Goal: Task Accomplishment & Management: Complete application form

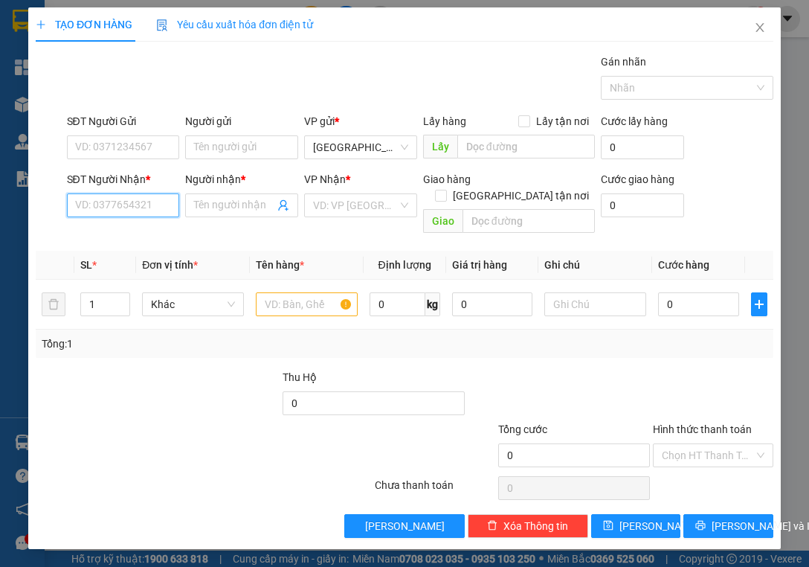
click at [143, 208] on input "SĐT Người Nhận *" at bounding box center [123, 205] width 113 height 24
click at [163, 235] on div "0949922050 - CHỊ QUÂN" at bounding box center [133, 234] width 115 height 16
type input "0949922050"
type input "CHỊ QUÂN"
type input "vila coco"
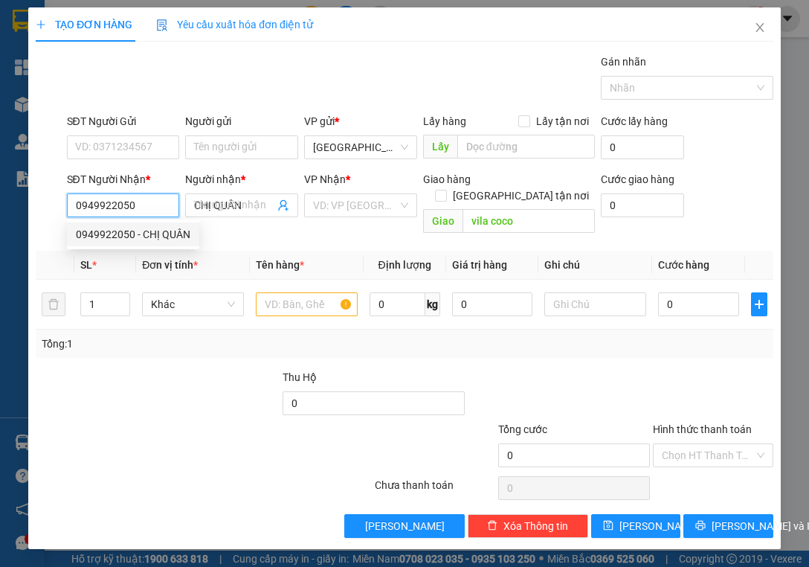
type input "180.000"
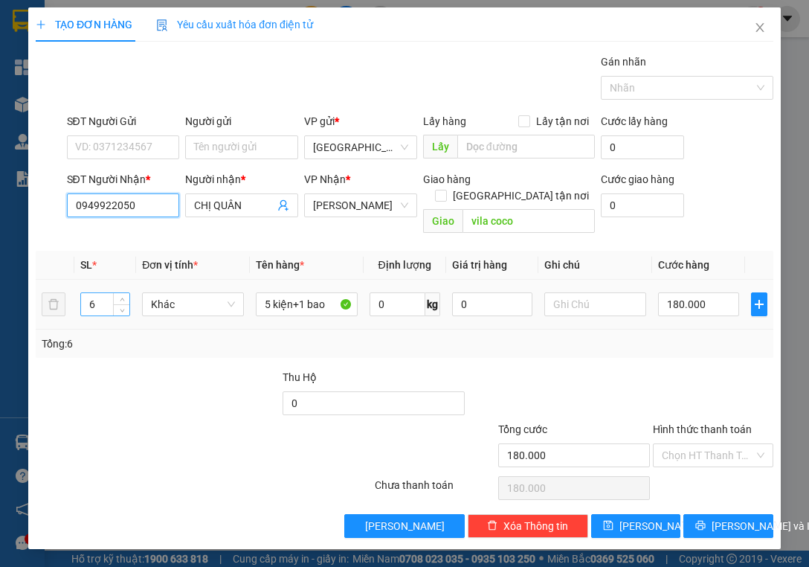
type input "0949922050"
click at [100, 293] on input "6" at bounding box center [105, 304] width 48 height 22
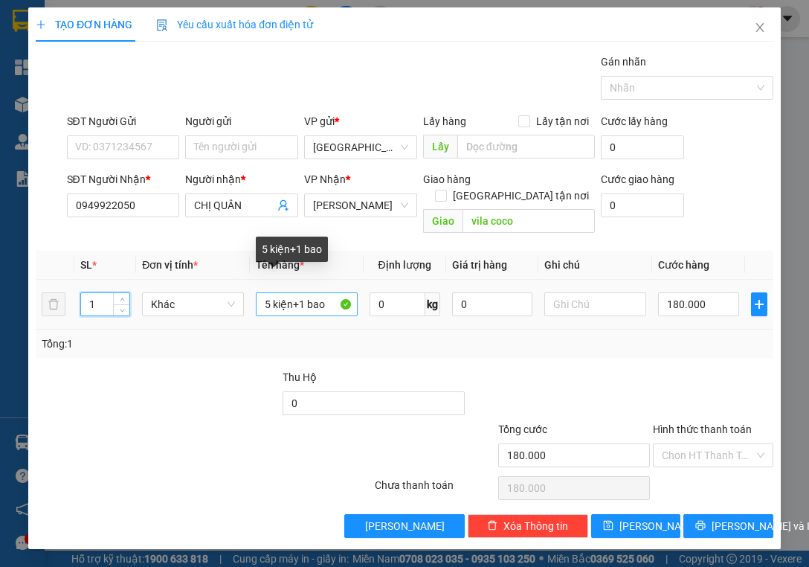
type input "1"
click at [330, 292] on input "5 kiện+1 bao" at bounding box center [307, 304] width 102 height 24
type input "5"
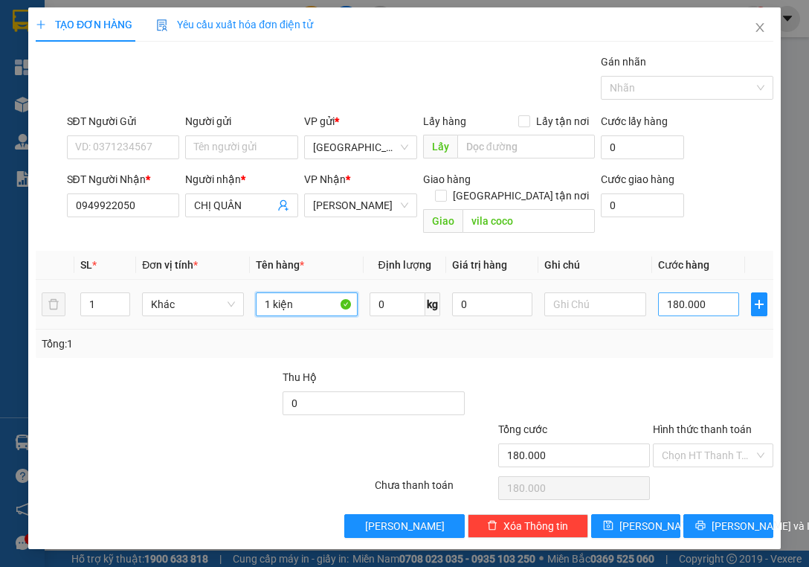
type input "1 kiện"
click at [711, 292] on input "180.000" at bounding box center [698, 304] width 81 height 24
type input "0"
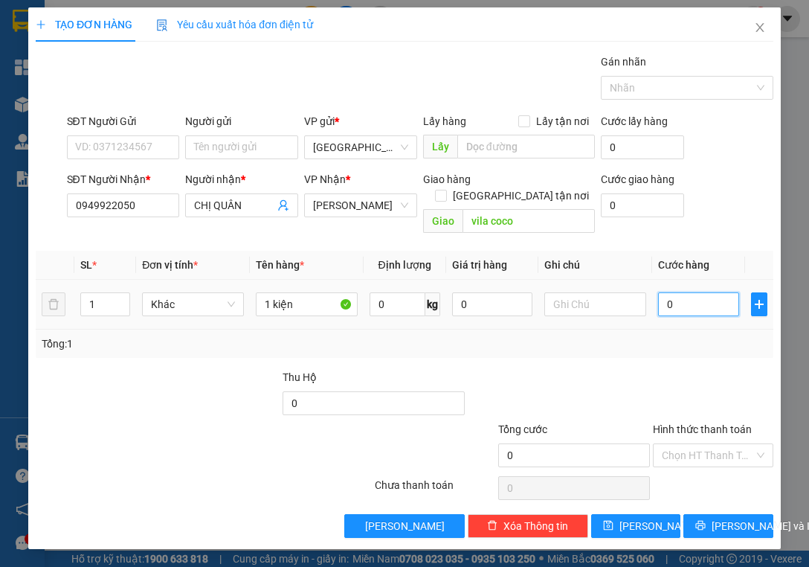
type input "3"
type input "03"
type input "30"
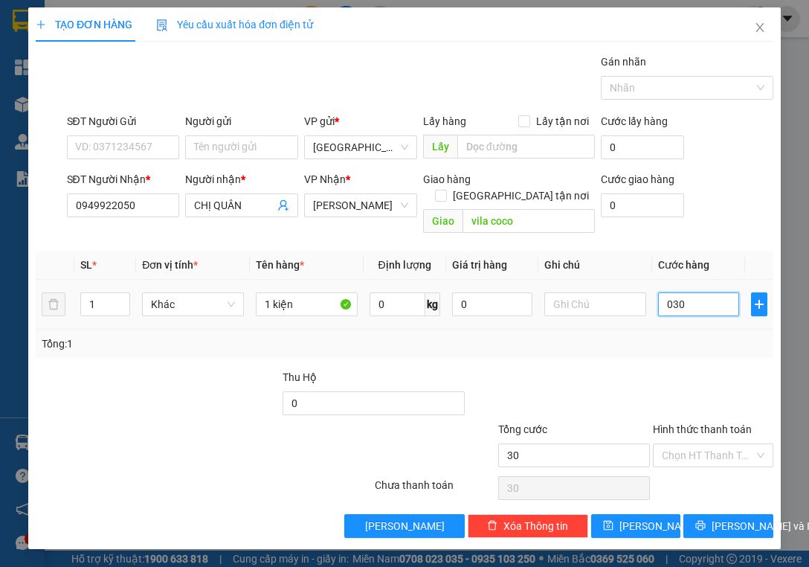
type input "030"
type input "30.000"
click at [693, 335] on div "Tổng: 1" at bounding box center [405, 343] width 726 height 16
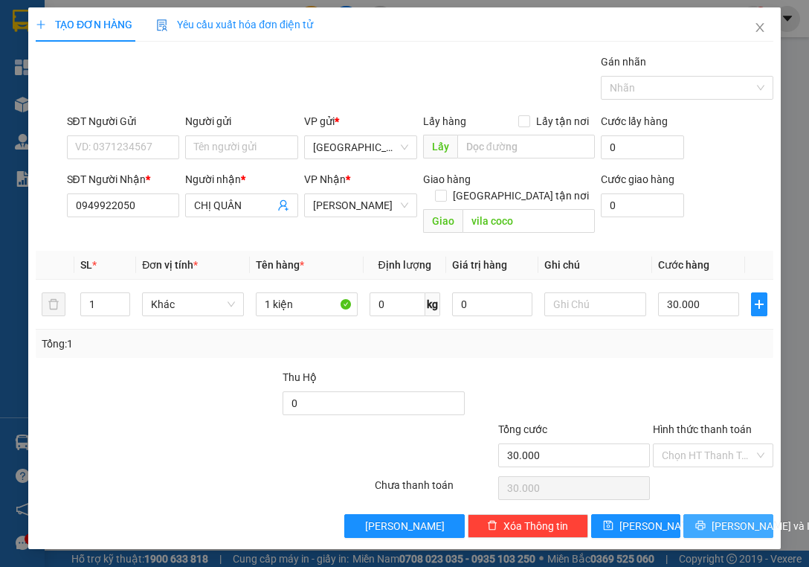
click at [717, 518] on span "[PERSON_NAME] và In" at bounding box center [764, 526] width 104 height 16
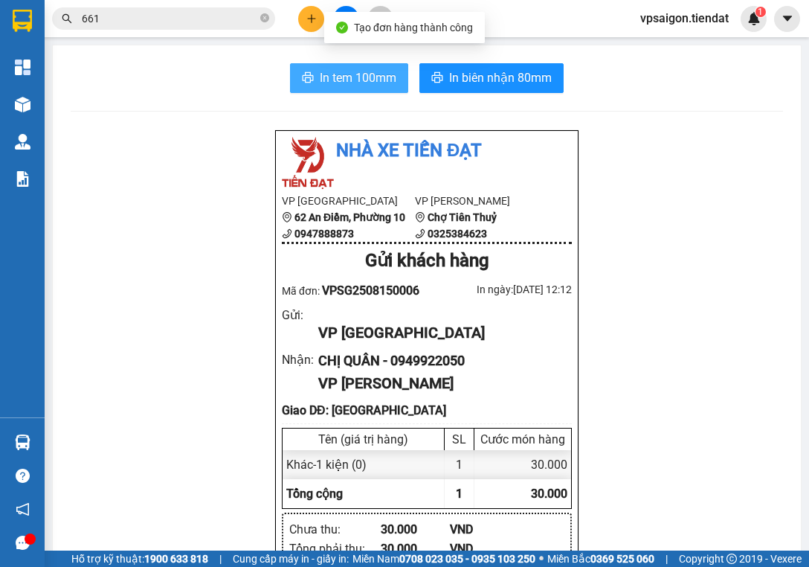
click at [357, 74] on span "In tem 100mm" at bounding box center [358, 77] width 77 height 19
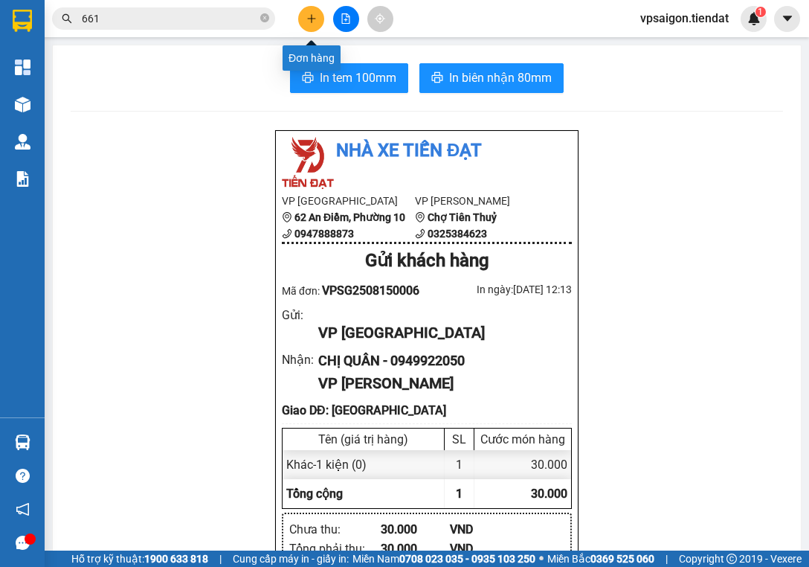
click at [312, 17] on icon "plus" at bounding box center [311, 18] width 10 height 10
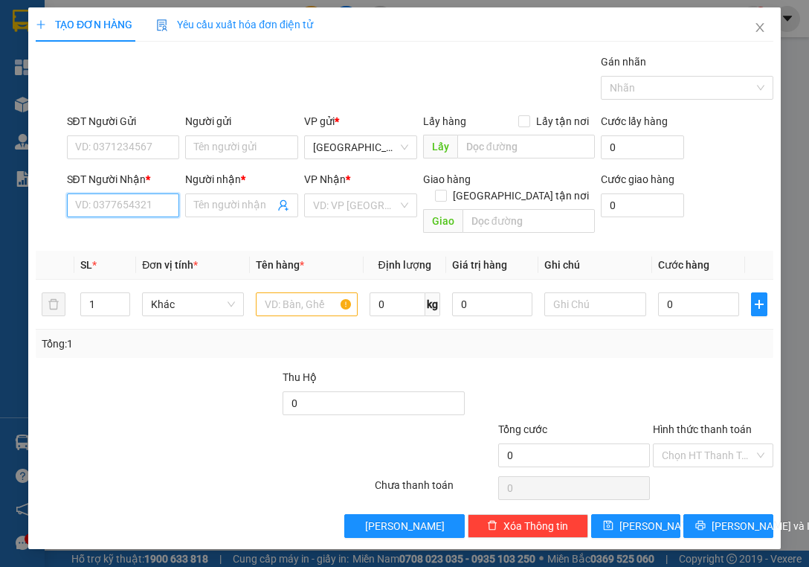
click at [145, 206] on input "SĐT Người Nhận *" at bounding box center [123, 205] width 113 height 24
click at [164, 231] on div "0386665100 - Như ý" at bounding box center [123, 234] width 95 height 16
type input "0386665100"
type input "Như ý"
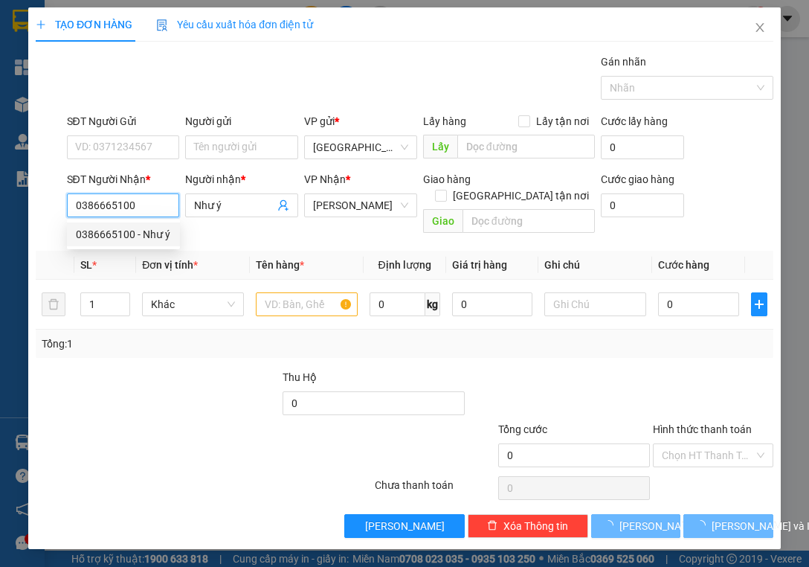
type input "50.000"
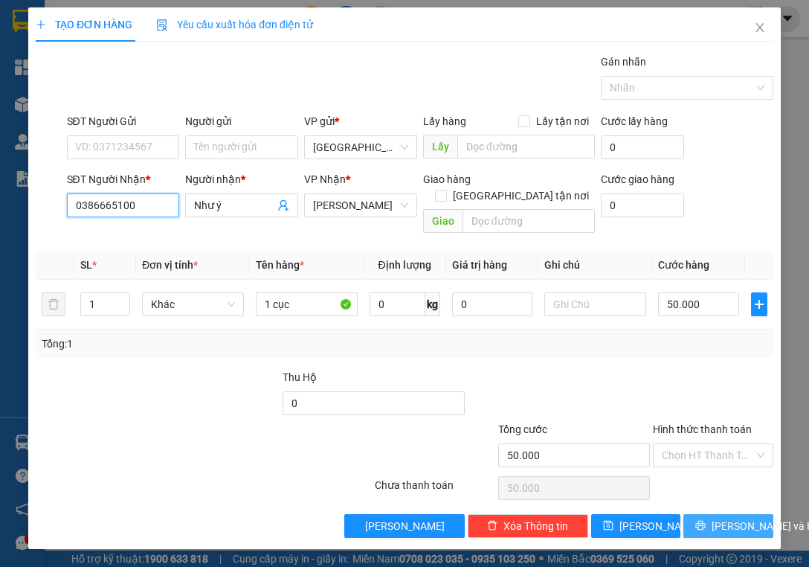
type input "0386665100"
click at [729, 518] on span "[PERSON_NAME] và In" at bounding box center [764, 526] width 104 height 16
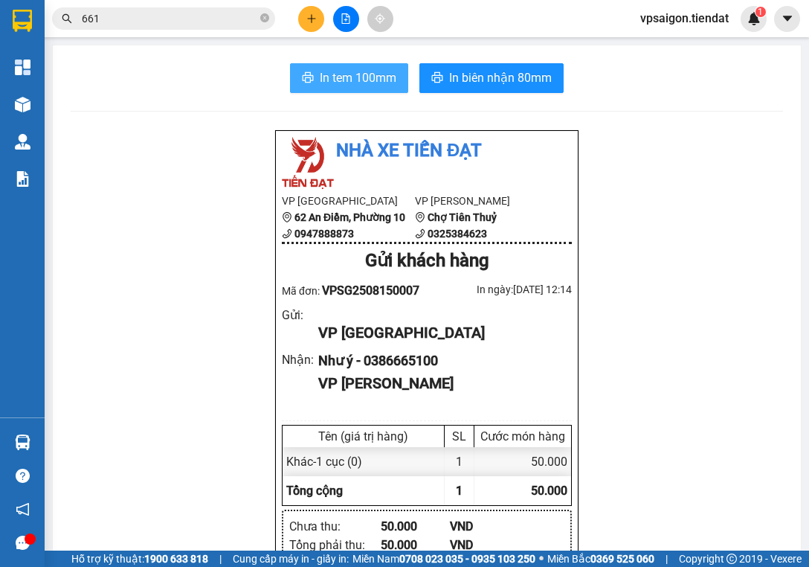
click at [337, 75] on span "In tem 100mm" at bounding box center [358, 77] width 77 height 19
click at [193, 310] on div "Nhà xe Tiến Đạt VP [GEOGRAPHIC_DATA] 62 An Điềm, Phường 10 0947888873 VP Tiên T…" at bounding box center [427, 577] width 712 height 897
click at [309, 15] on icon "plus" at bounding box center [311, 18] width 10 height 10
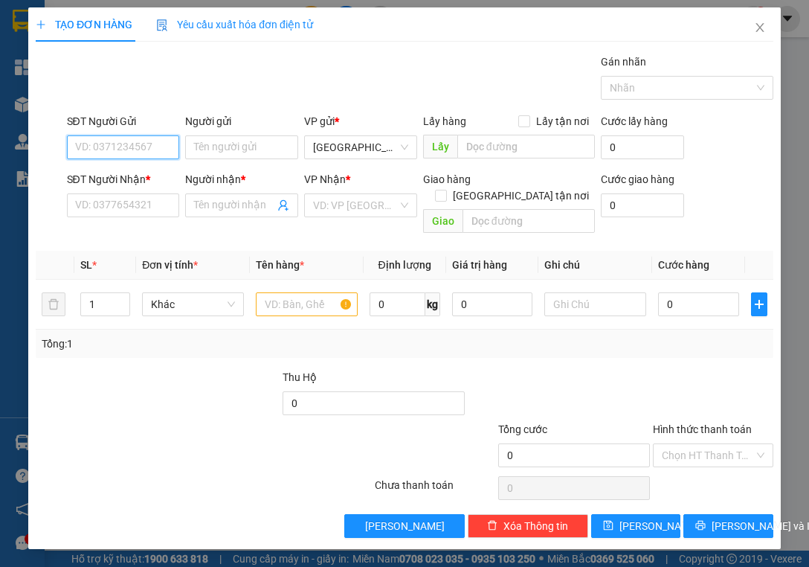
click at [144, 141] on input "SĐT Người Gửi" at bounding box center [123, 147] width 113 height 24
click at [149, 140] on input "SĐT Người Gửi" at bounding box center [123, 147] width 113 height 24
click at [104, 147] on input "SĐT Người Gửi" at bounding box center [123, 147] width 113 height 24
type input "0906736225"
click at [128, 208] on input "SĐT Người Nhận *" at bounding box center [123, 205] width 113 height 24
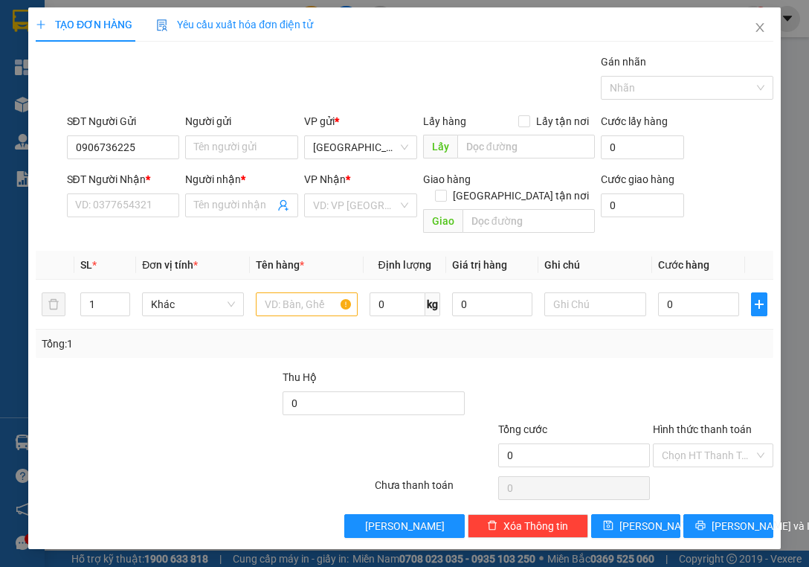
click at [248, 445] on div at bounding box center [142, 447] width 216 height 52
paste input "0706864925"
type input "0706864925"
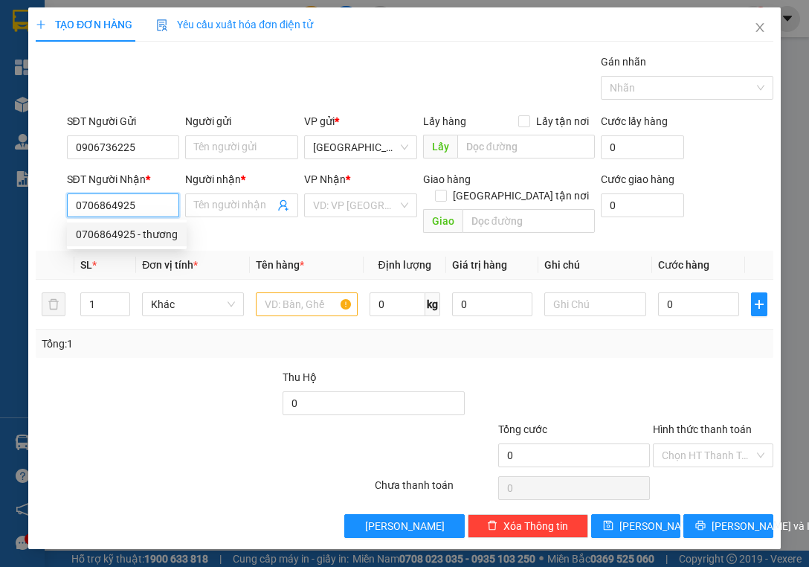
click at [165, 239] on div "0706864925 - thương" at bounding box center [127, 234] width 102 height 16
type input "thương"
type input "chợ thành triệu"
type input "40.000"
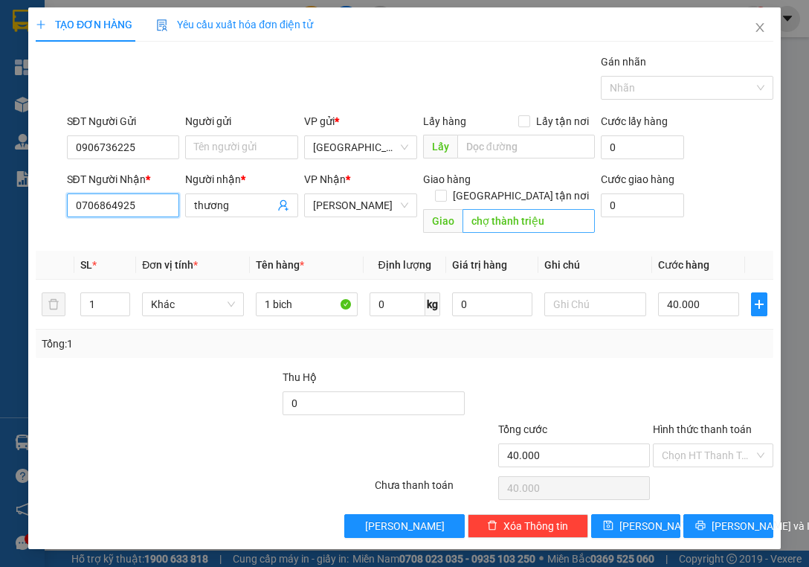
type input "0706864925"
click at [556, 209] on input "chợ thành triệu" at bounding box center [529, 221] width 133 height 24
type input "phú túc"
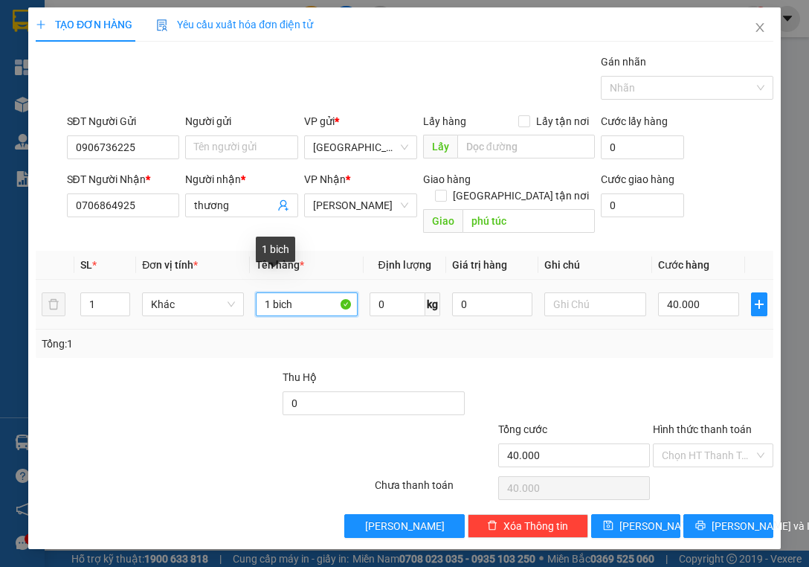
click at [300, 292] on input "1 bich" at bounding box center [307, 304] width 102 height 24
type input "1 ghế"
click at [709, 292] on input "40.000" at bounding box center [698, 304] width 81 height 24
type input "0"
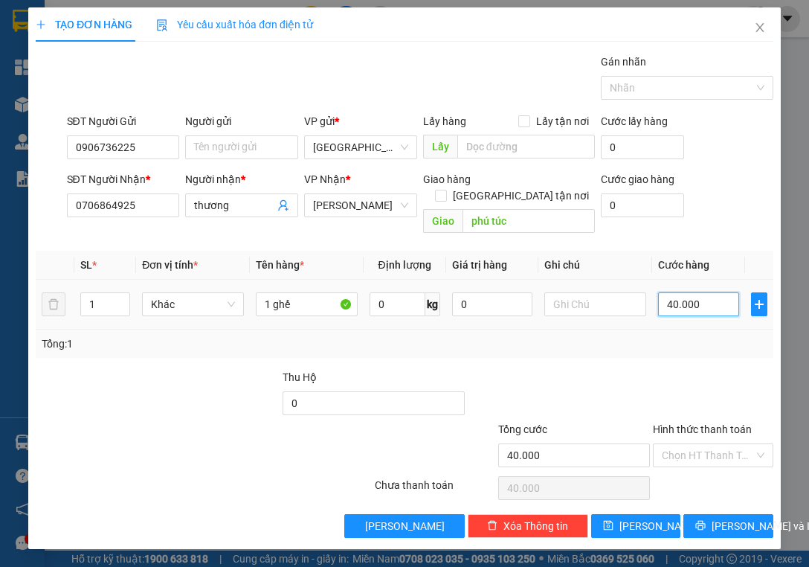
type input "0"
type input "1"
type input "01"
type input "15"
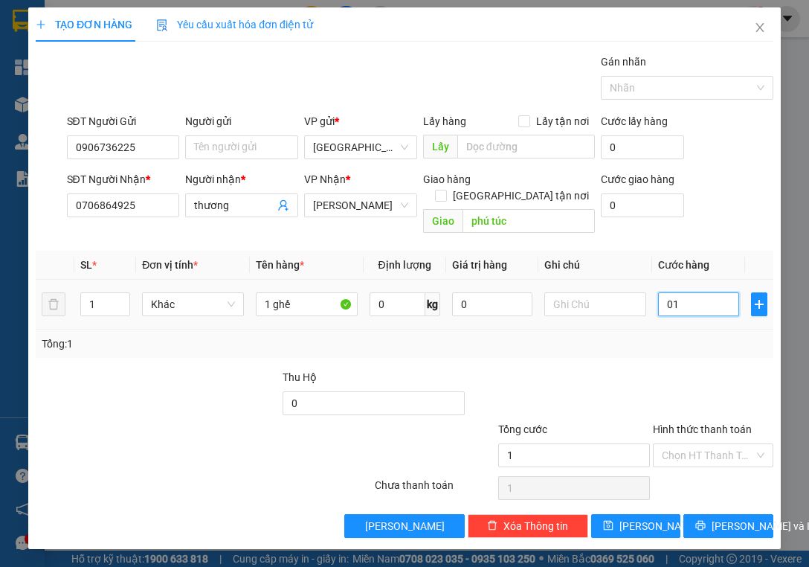
type input "15"
type input "015"
type input "150"
type input "0.150"
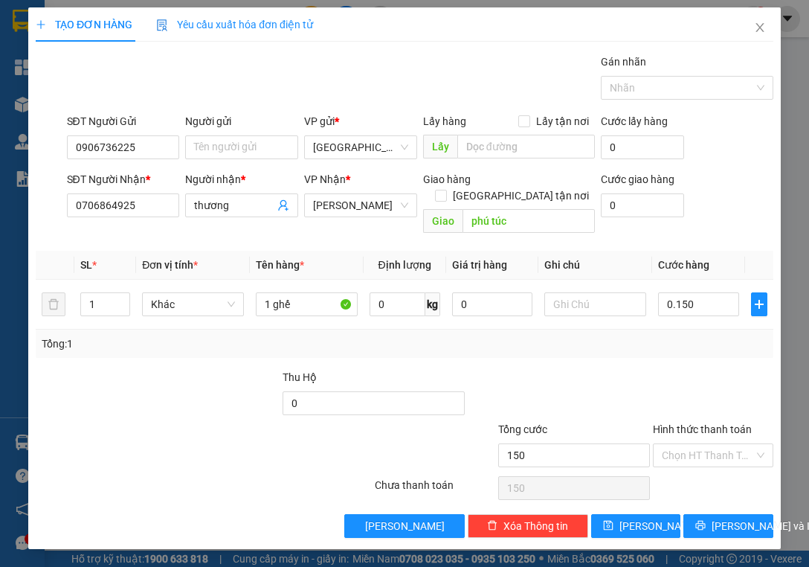
type input "150.000"
click at [707, 335] on div "Tổng: 1" at bounding box center [405, 343] width 726 height 16
click at [709, 444] on input "Hình thức thanh toán" at bounding box center [708, 455] width 92 height 22
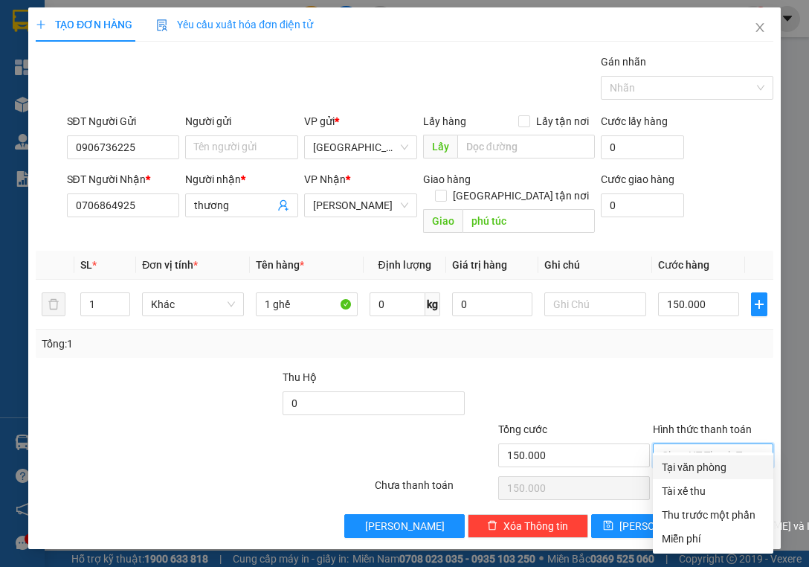
click at [698, 466] on div "Tại văn phòng" at bounding box center [713, 467] width 103 height 16
type input "0"
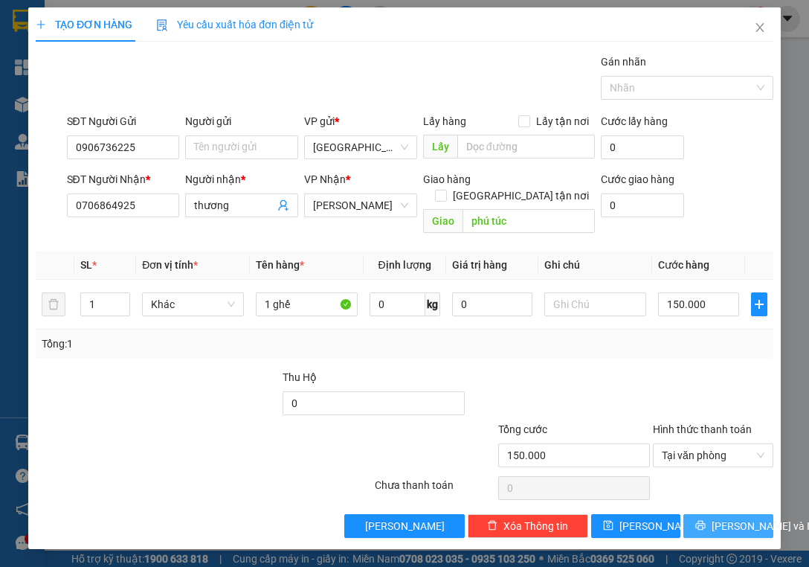
click at [727, 518] on span "[PERSON_NAME] và In" at bounding box center [764, 526] width 104 height 16
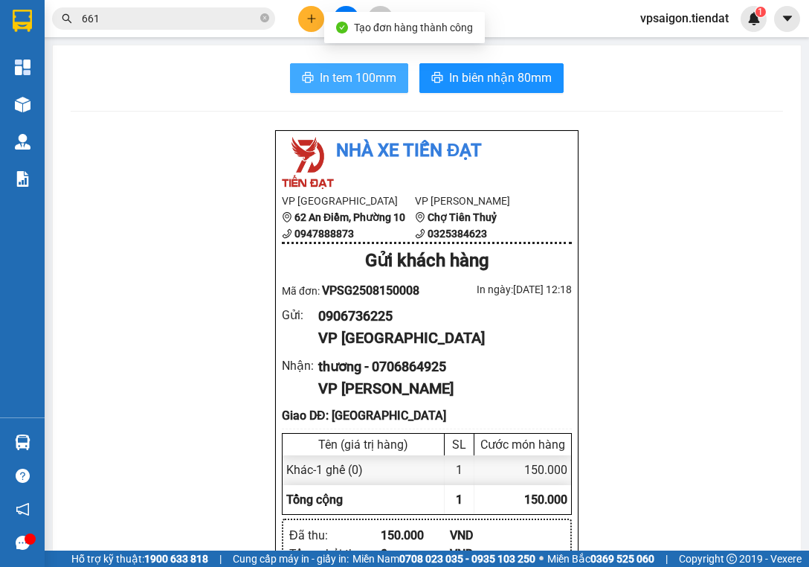
click at [358, 77] on span "In tem 100mm" at bounding box center [358, 77] width 77 height 19
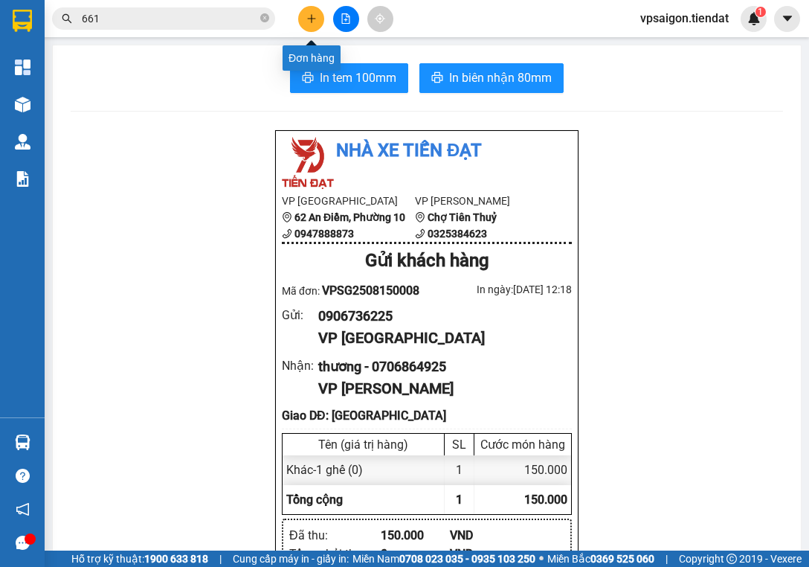
click at [314, 24] on button at bounding box center [311, 19] width 26 height 26
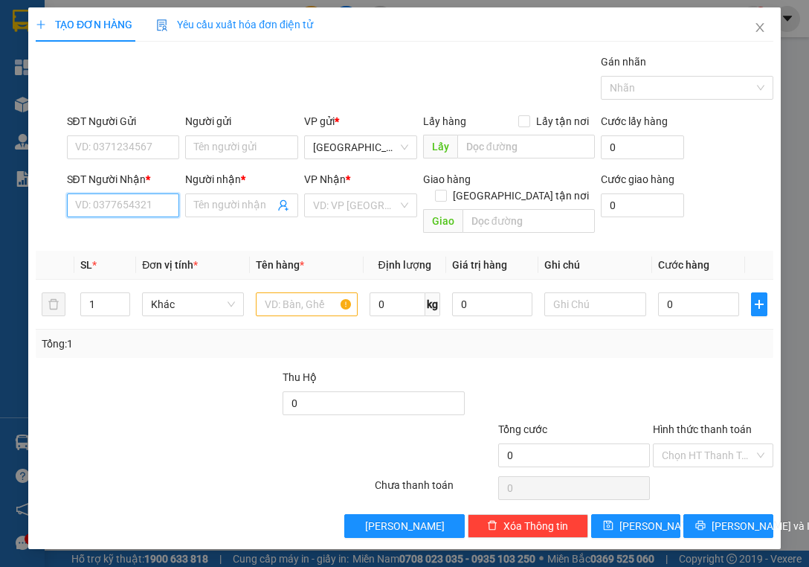
click at [167, 202] on input "SĐT Người Nhận *" at bounding box center [123, 205] width 113 height 24
type input "0792274180"
click at [156, 235] on div "0792274180 - Trúc" at bounding box center [123, 234] width 95 height 16
type input "Trúc"
type input "Chợ Thành Triệu"
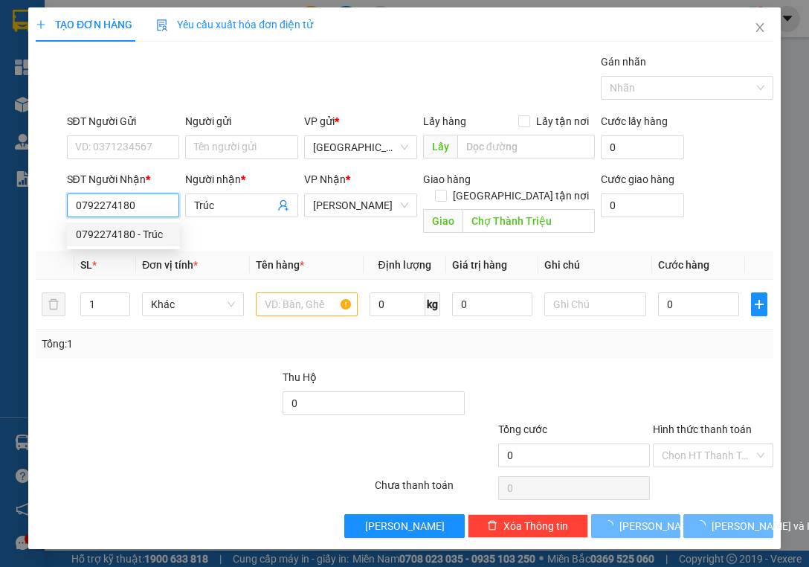
type input "30.000"
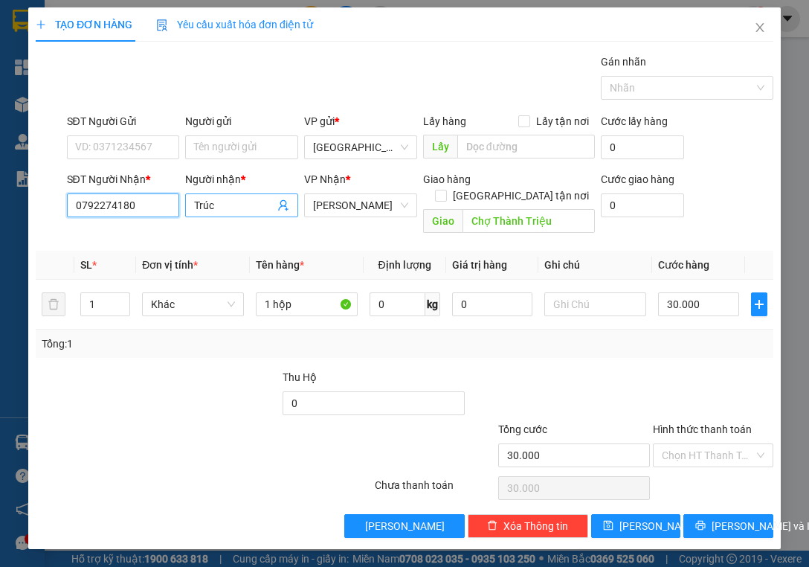
type input "0792274180"
click at [220, 207] on input "Trúc" at bounding box center [234, 205] width 80 height 16
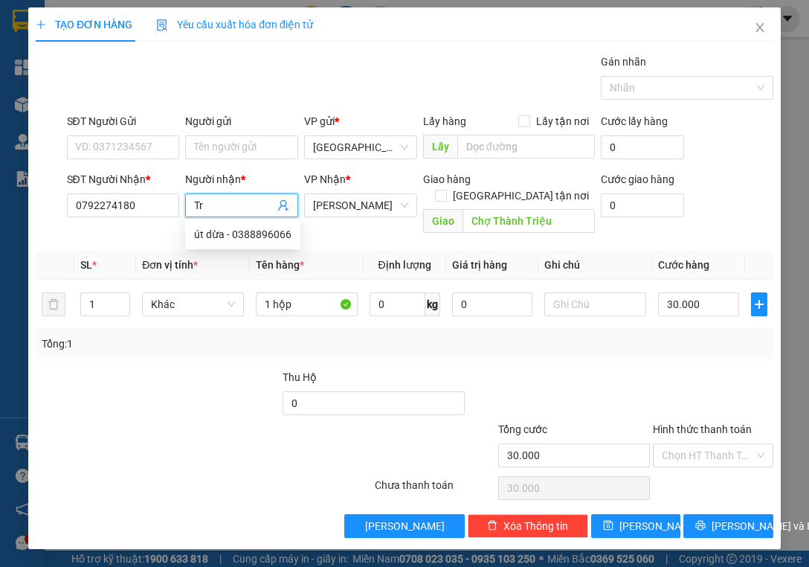
type input "T"
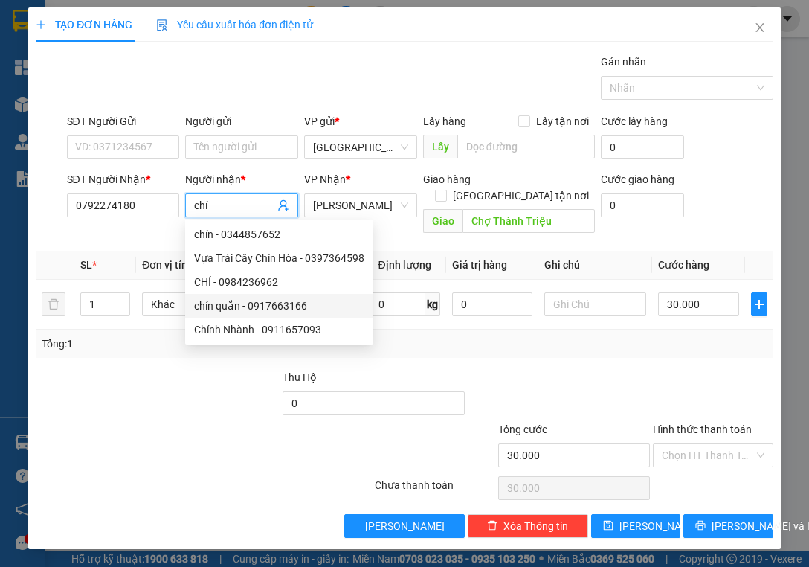
type input "chí"
click at [583, 342] on div "Transit Pickup Surcharge Ids Transit Deliver Surcharge Ids Transit Deliver Surc…" at bounding box center [405, 296] width 738 height 484
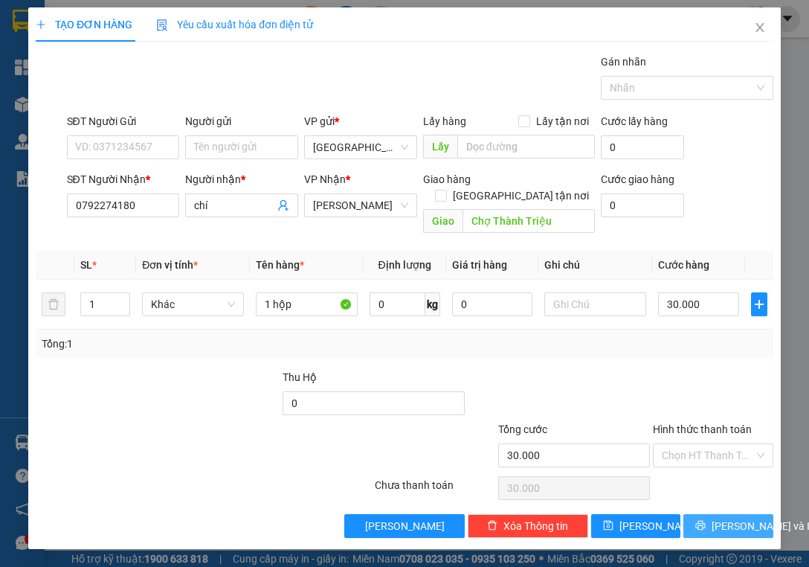
click at [729, 518] on span "[PERSON_NAME] và In" at bounding box center [764, 526] width 104 height 16
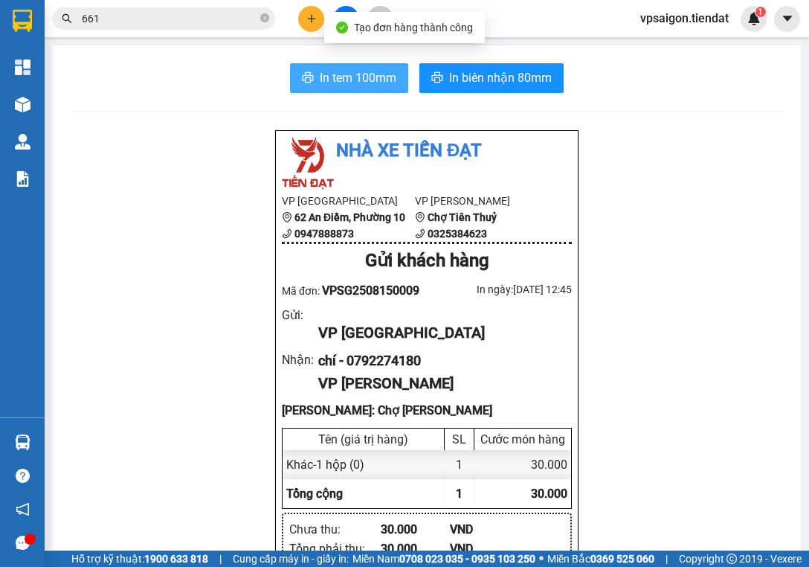
click at [354, 69] on span "In tem 100mm" at bounding box center [358, 77] width 77 height 19
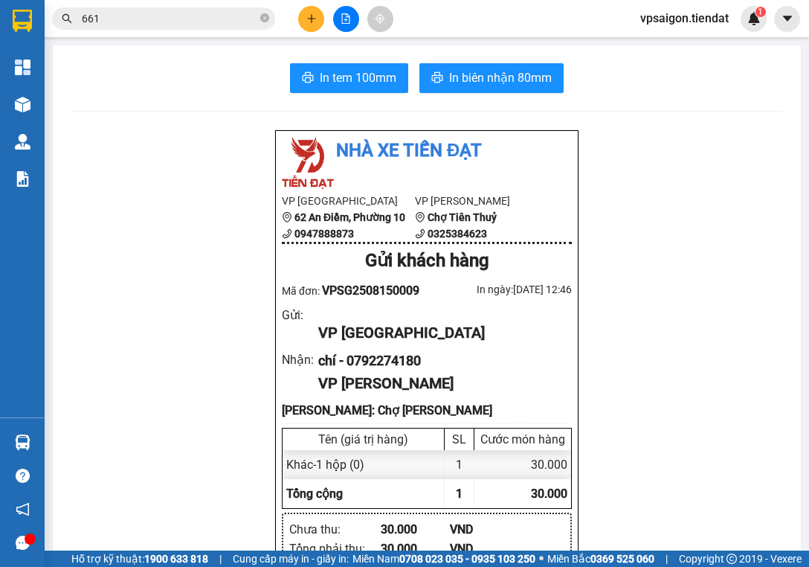
click at [309, 15] on icon "plus" at bounding box center [311, 18] width 10 height 10
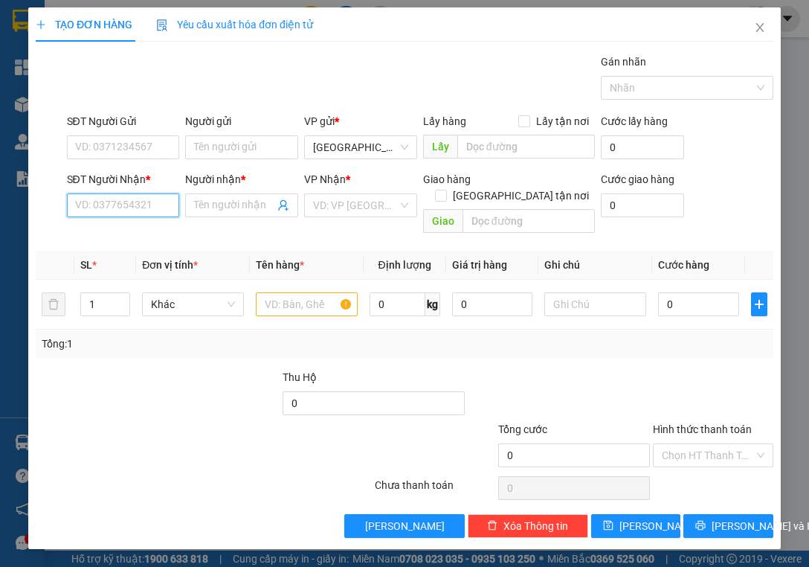
click at [150, 211] on input "SĐT Người Nhận *" at bounding box center [123, 205] width 113 height 24
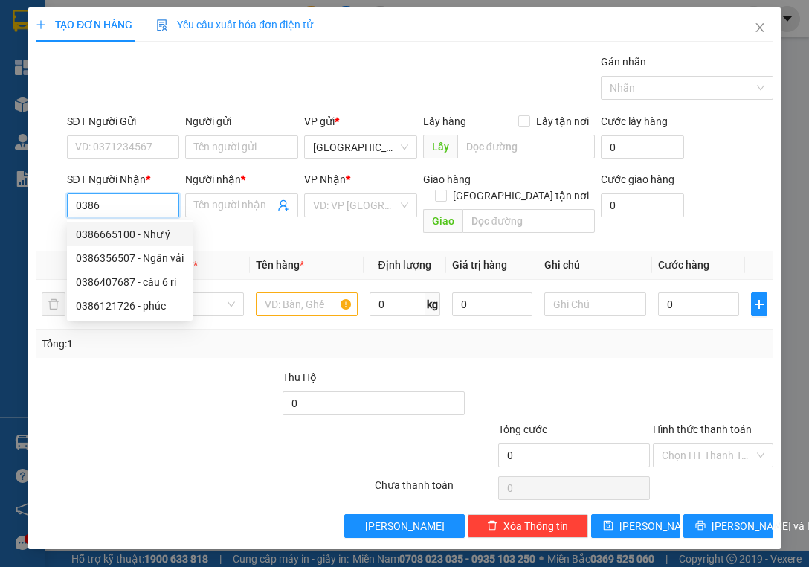
click at [155, 234] on div "0386665100 - Như ý" at bounding box center [130, 234] width 108 height 16
type input "0386665100"
type input "Như ý"
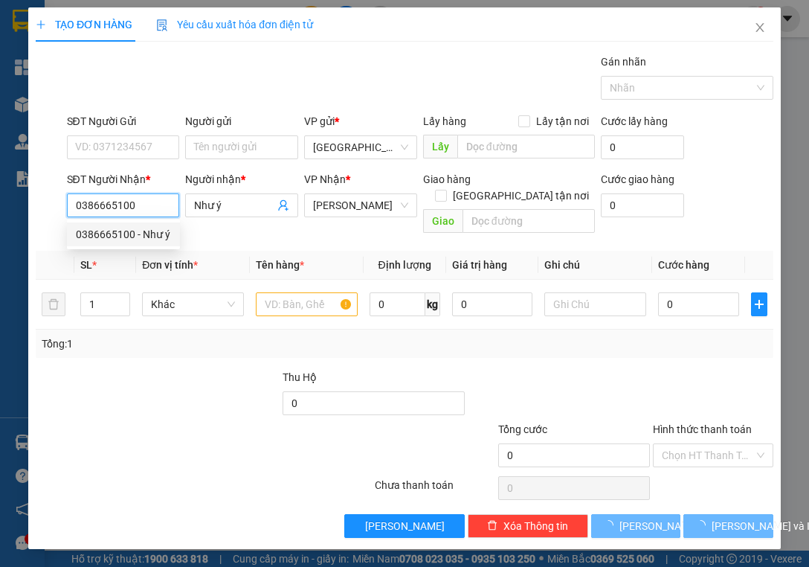
type input "50.000"
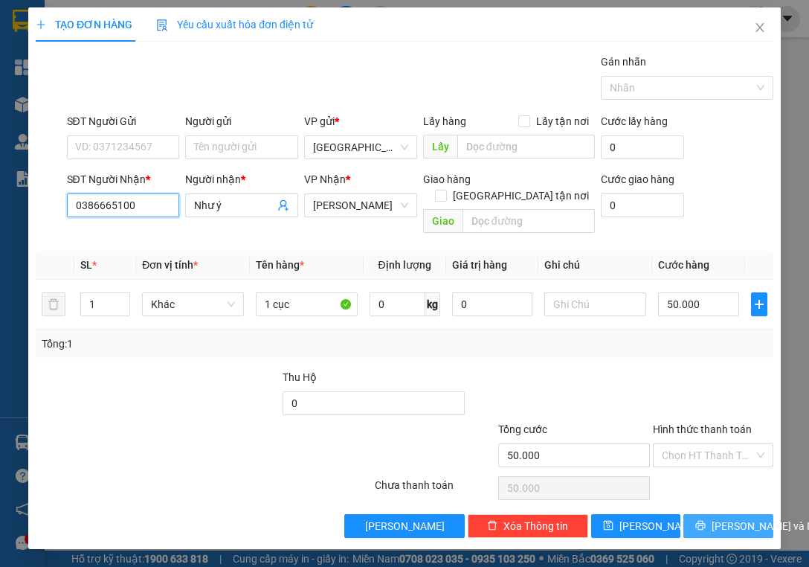
type input "0386665100"
click at [715, 518] on span "[PERSON_NAME] và In" at bounding box center [764, 526] width 104 height 16
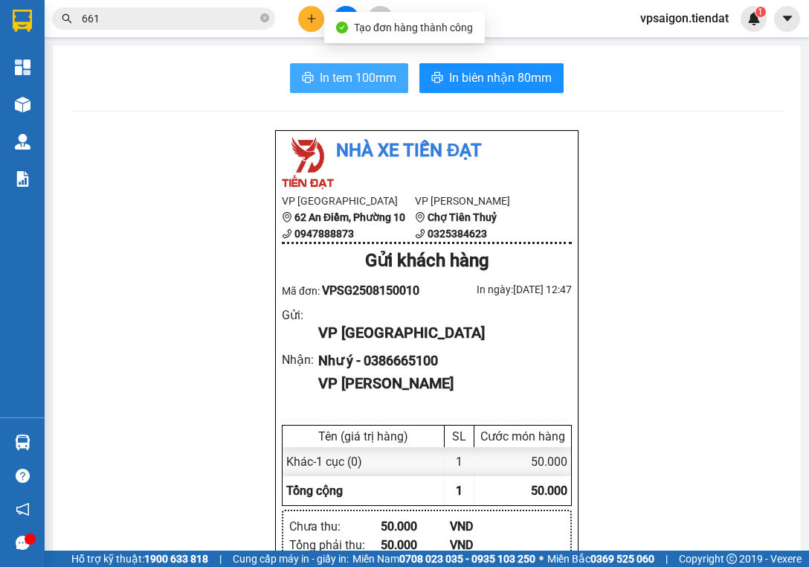
click at [375, 80] on span "In tem 100mm" at bounding box center [358, 77] width 77 height 19
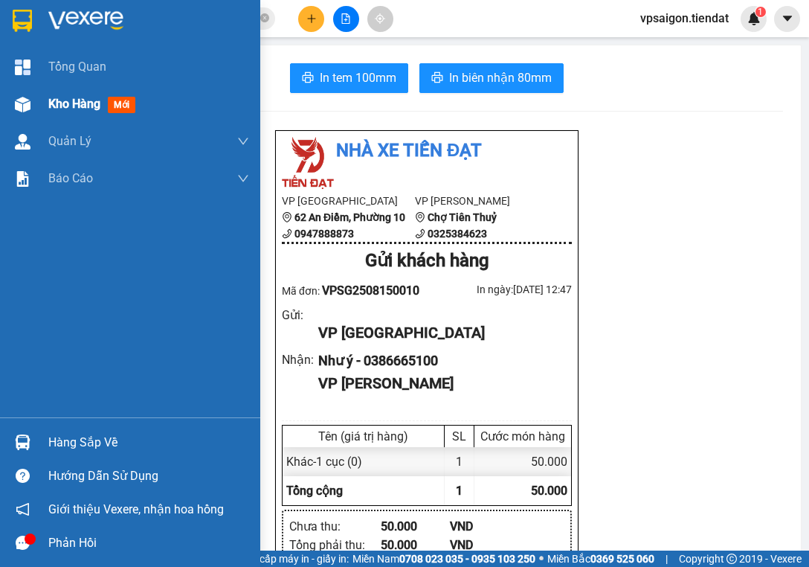
click at [62, 104] on span "Kho hàng" at bounding box center [74, 104] width 52 height 14
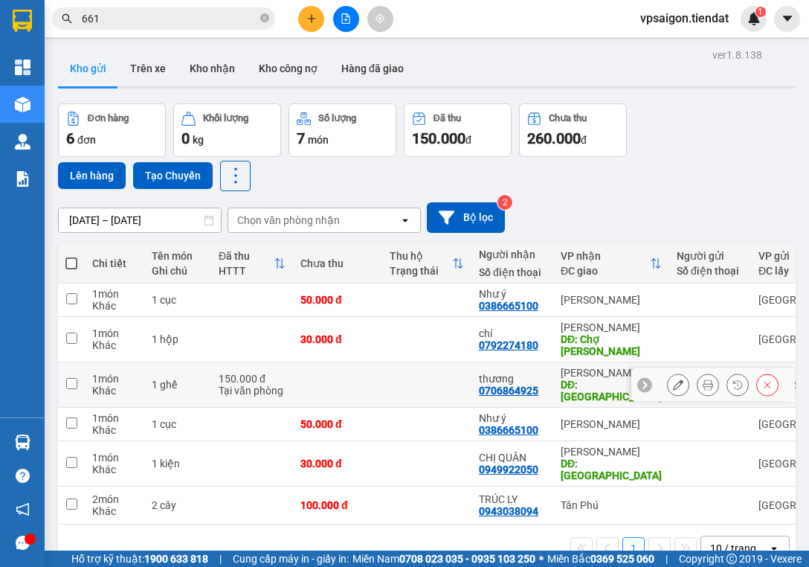
scroll to position [68, 0]
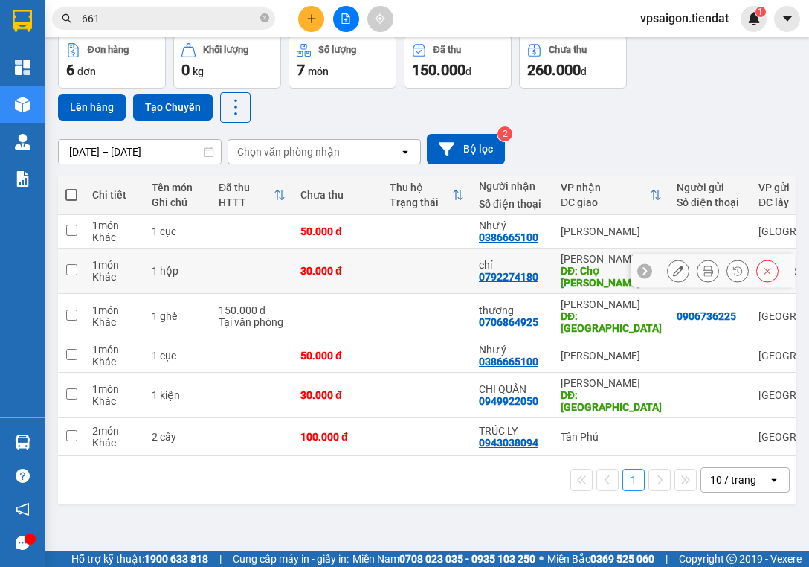
click at [523, 275] on div "0792274180" at bounding box center [508, 277] width 59 height 12
copy div "0792274180"
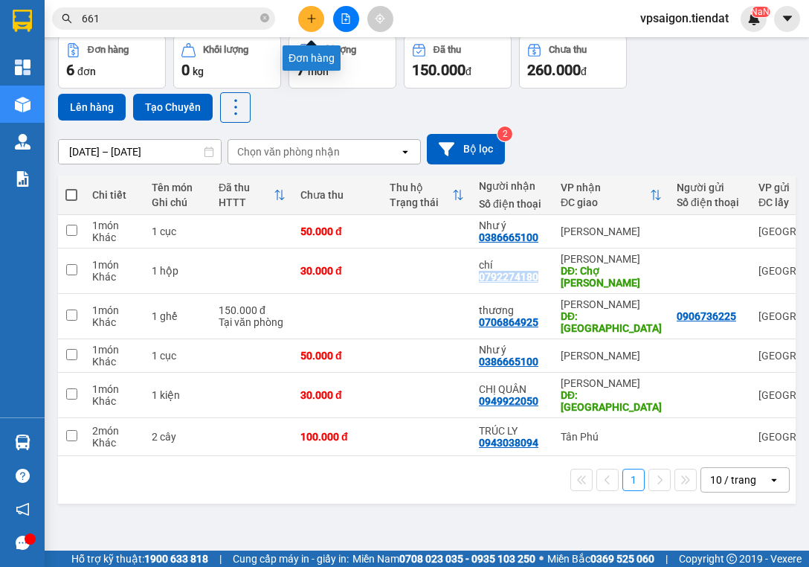
click at [315, 16] on icon "plus" at bounding box center [311, 18] width 10 height 10
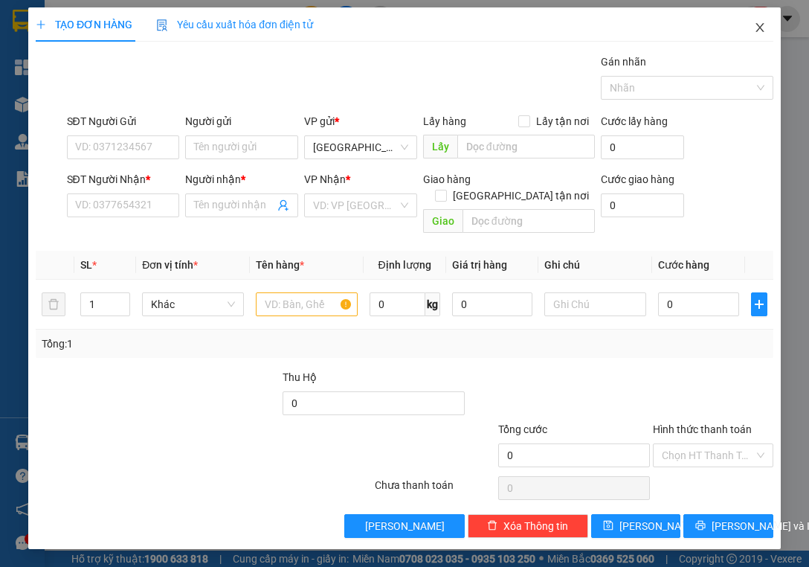
click at [761, 30] on icon "close" at bounding box center [760, 27] width 8 height 9
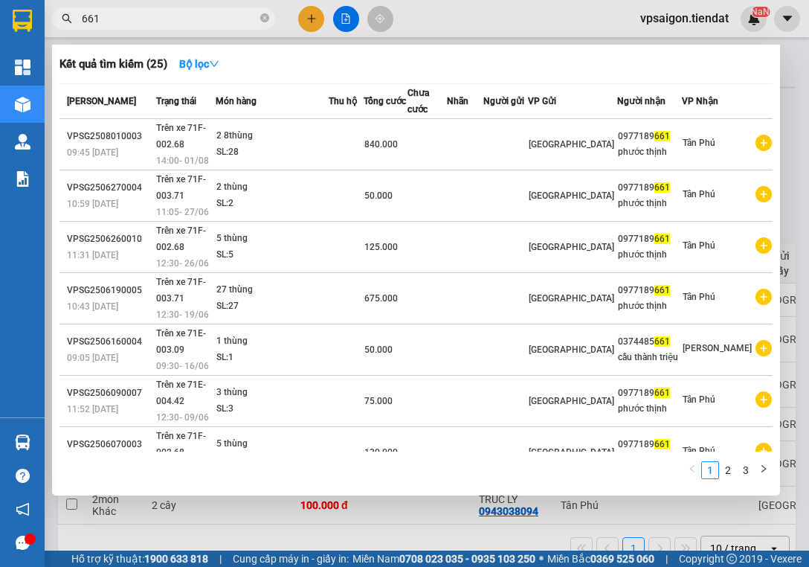
click at [228, 22] on input "661" at bounding box center [170, 18] width 176 height 16
type input "6"
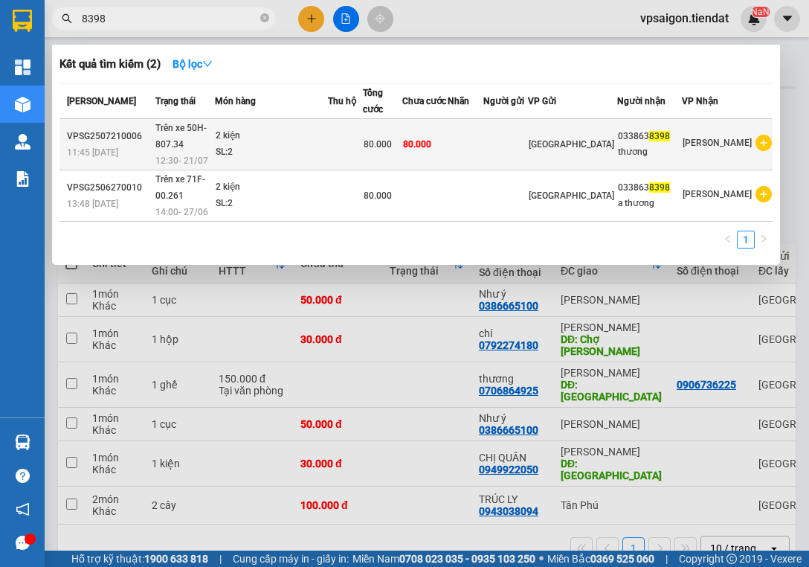
type input "8398"
click at [483, 147] on td at bounding box center [466, 144] width 36 height 51
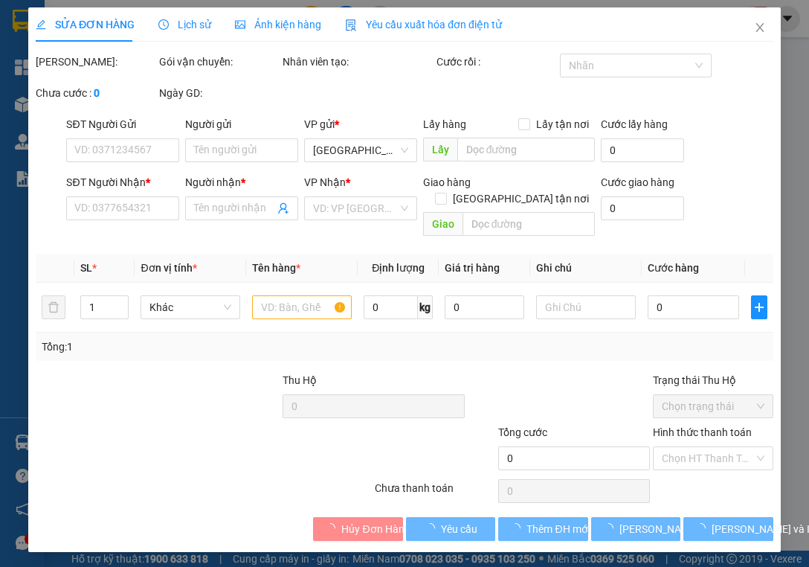
type input "0338638398"
type input "thương"
type input "80.000"
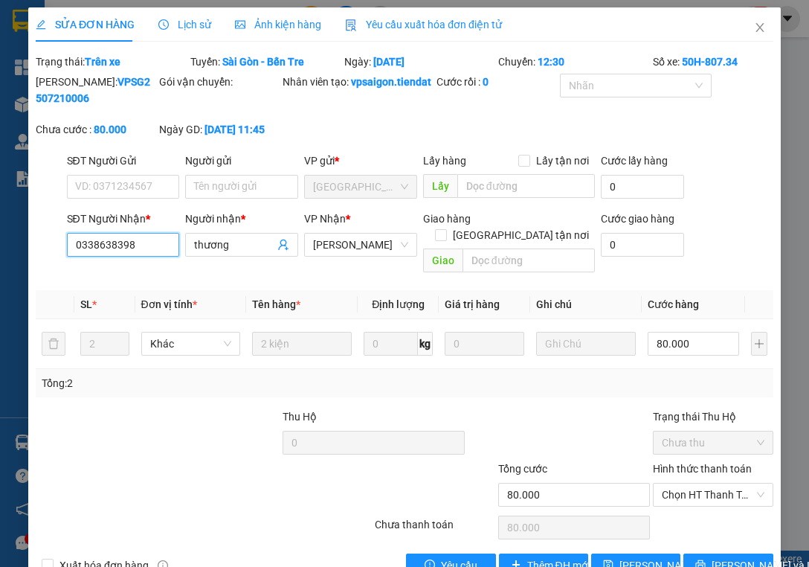
drag, startPoint x: 140, startPoint y: 268, endPoint x: 65, endPoint y: 267, distance: 74.4
click at [68, 257] on input "0338638398" at bounding box center [123, 245] width 113 height 24
click at [379, 152] on div "[PERSON_NAME]: VPSG2507210006 Gói vận chuyển: Nhân viên tạo: vpsaigon.tiendat C…" at bounding box center [404, 113] width 741 height 79
click at [141, 427] on div at bounding box center [95, 434] width 123 height 52
drag, startPoint x: 151, startPoint y: 255, endPoint x: 45, endPoint y: 266, distance: 106.9
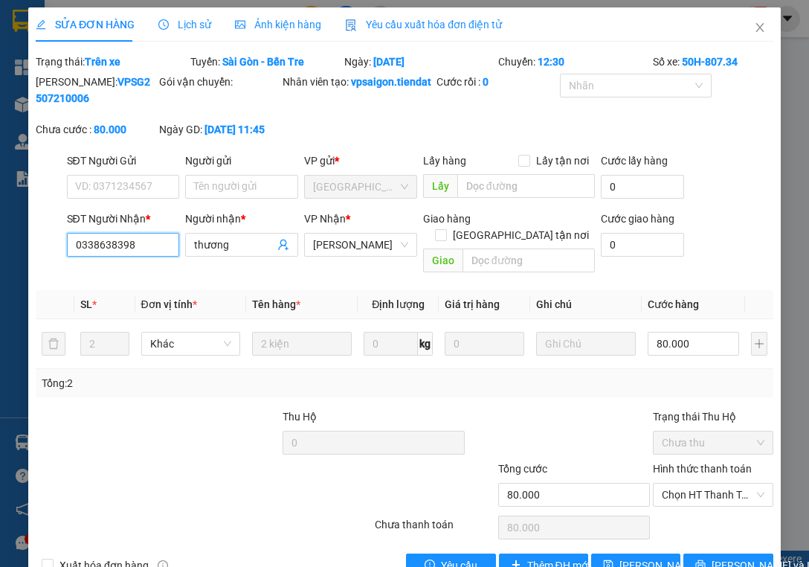
click at [51, 266] on div "SĐT Người Nhận * 0338638398 0338638398 Người nhận * thương VP Nhận * Tiên Thuỷ …" at bounding box center [404, 244] width 741 height 68
click at [208, 427] on div at bounding box center [219, 434] width 123 height 52
click at [206, 457] on div at bounding box center [219, 434] width 123 height 52
